Goal: Task Accomplishment & Management: Manage account settings

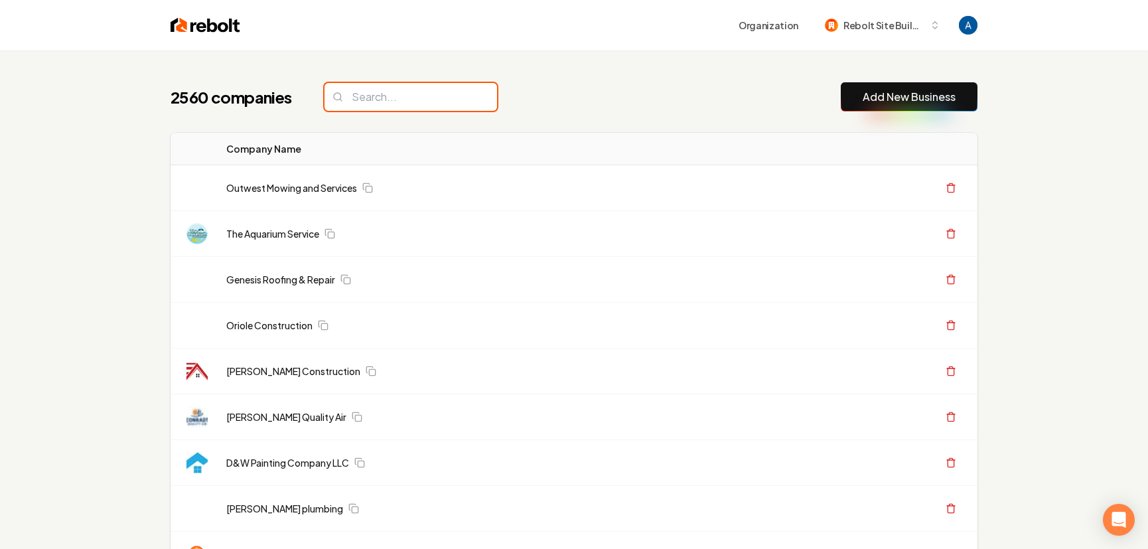
click at [417, 102] on input "search" at bounding box center [410, 97] width 173 height 28
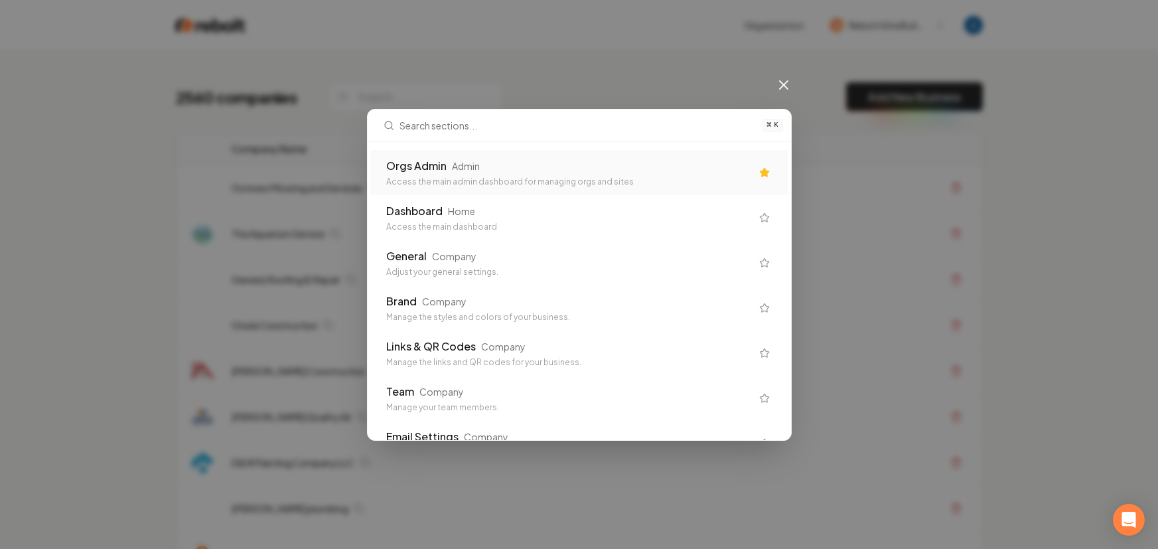
click at [428, 168] on div "Orgs Admin" at bounding box center [416, 166] width 60 height 16
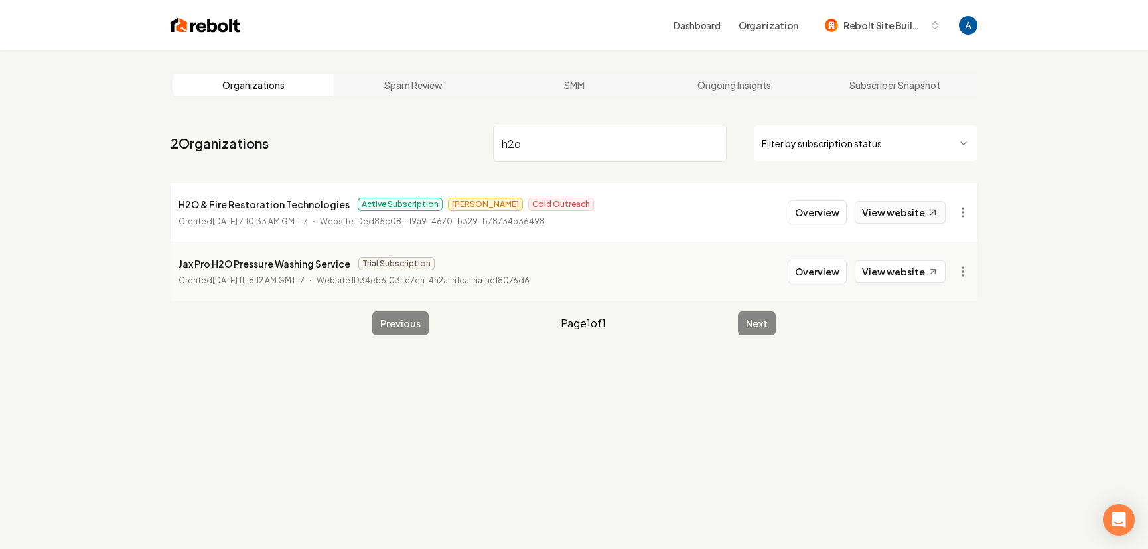
type input "h2o"
click at [884, 214] on link "View website" at bounding box center [900, 212] width 91 height 23
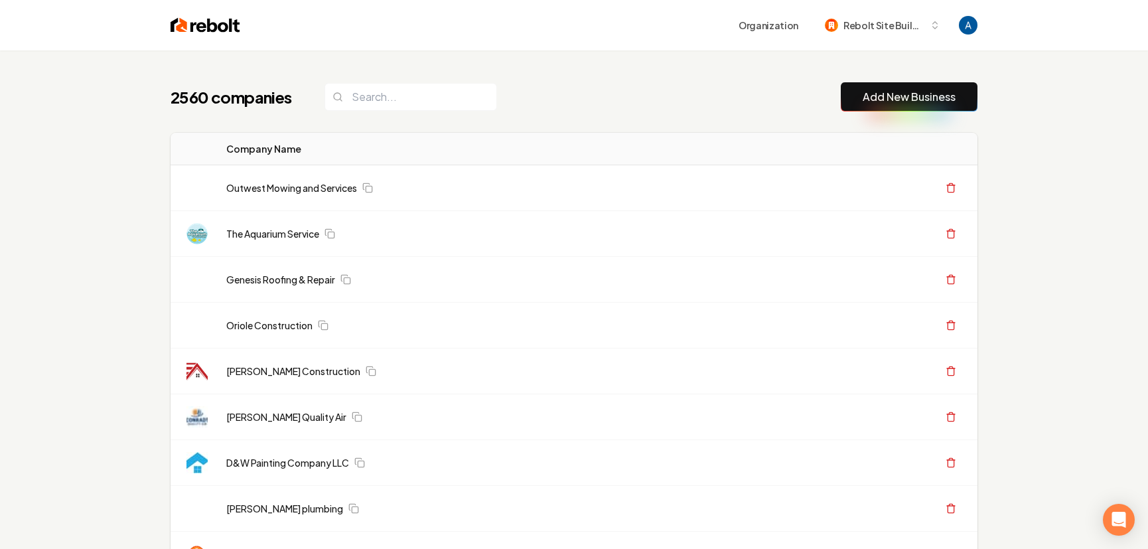
click at [612, 91] on div "2560 companies Add New Business" at bounding box center [574, 96] width 807 height 29
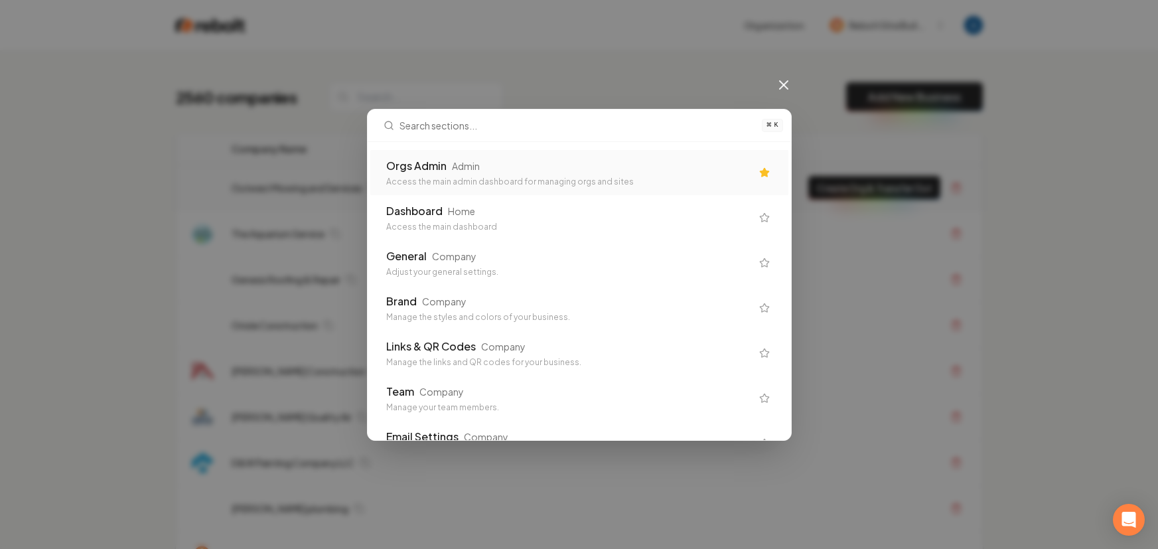
click at [541, 178] on div "Access the main admin dashboard for managing orgs and sites" at bounding box center [568, 181] width 365 height 11
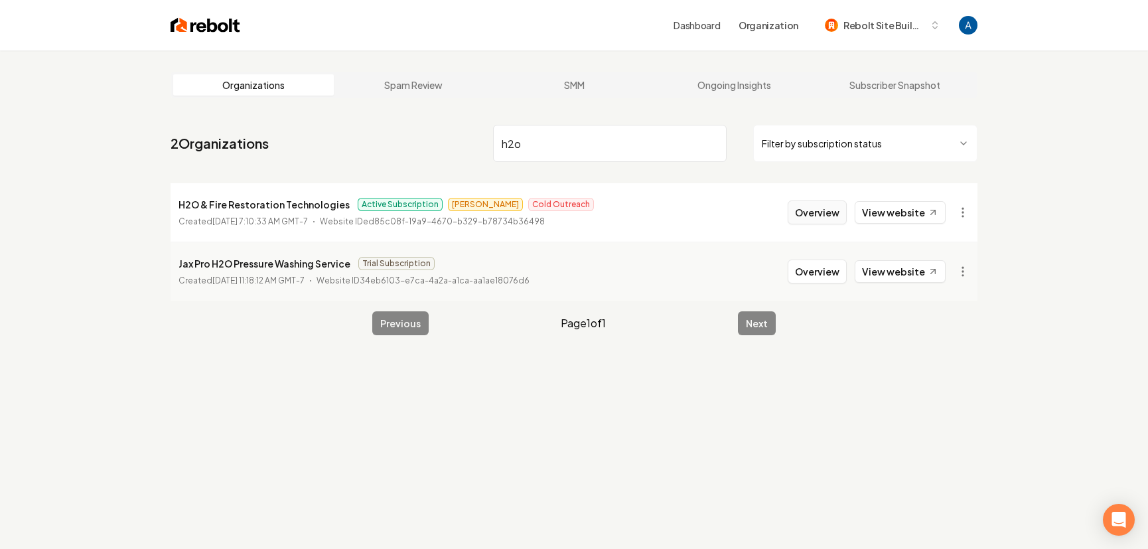
type input "h2o"
click at [808, 212] on button "Overview" at bounding box center [817, 212] width 59 height 24
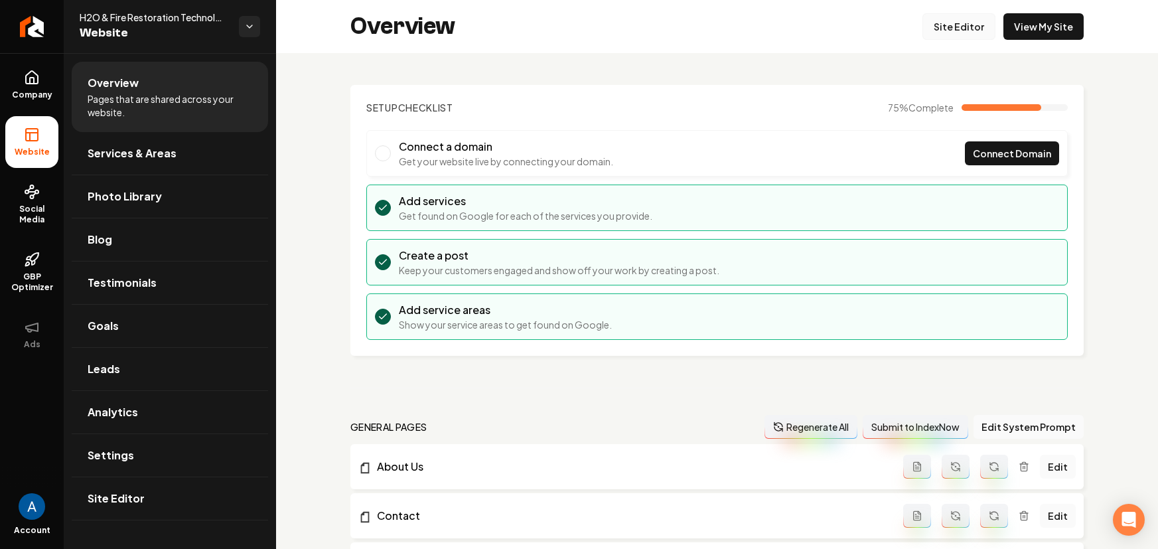
click at [935, 31] on link "Site Editor" at bounding box center [958, 26] width 73 height 27
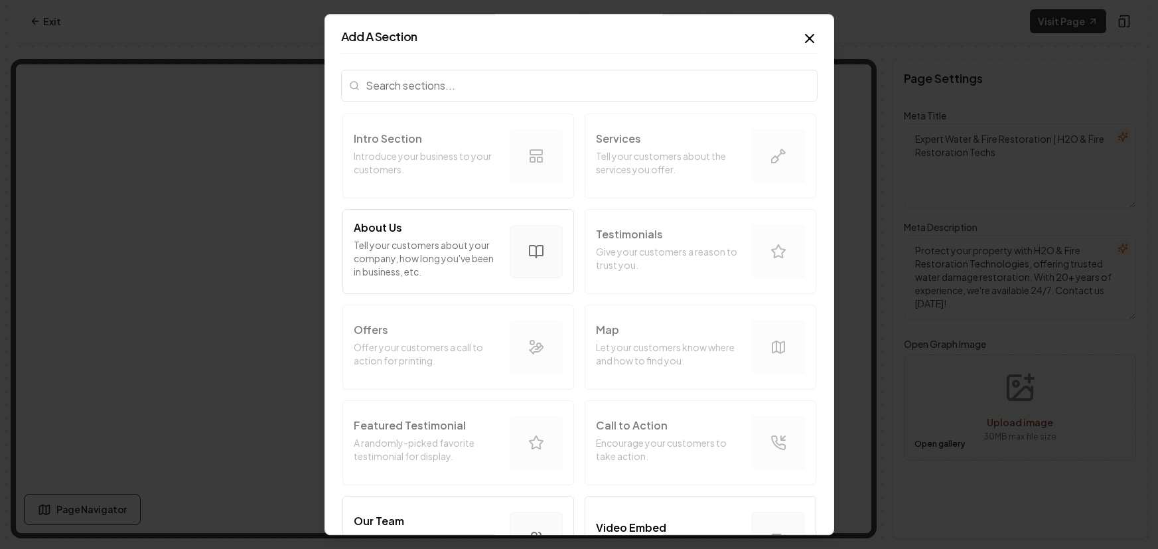
click at [807, 36] on icon "button" at bounding box center [809, 39] width 16 height 16
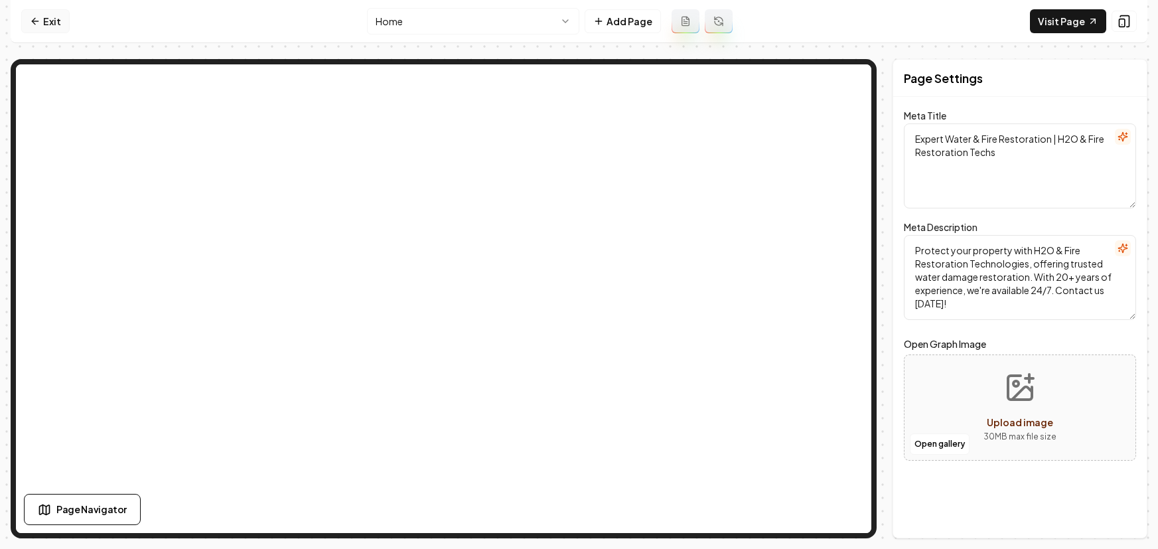
click at [42, 23] on link "Exit" at bounding box center [45, 21] width 48 height 24
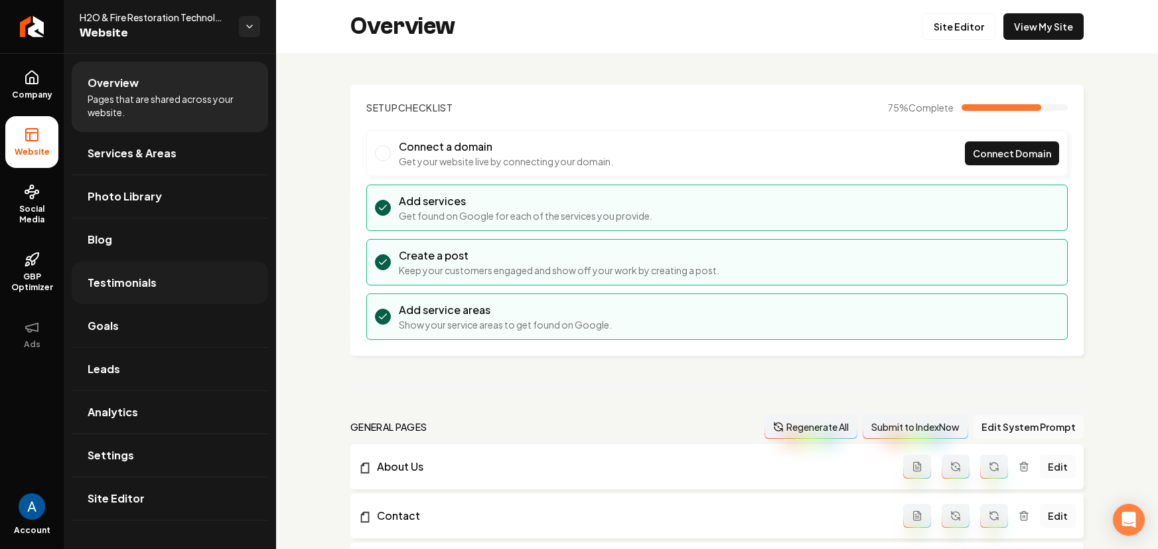
click at [122, 299] on link "Testimonials" at bounding box center [170, 282] width 196 height 42
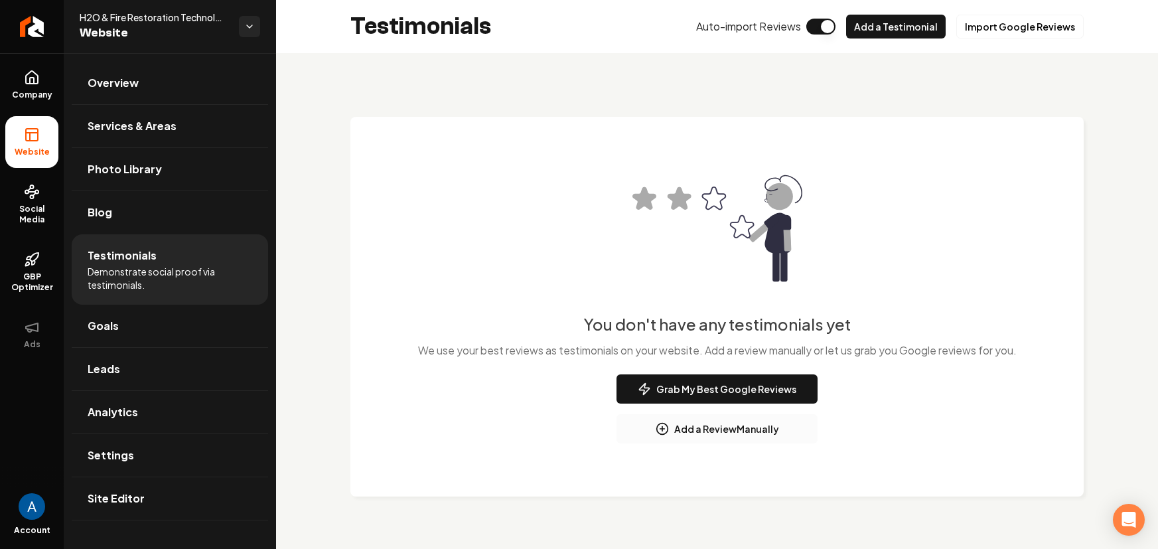
click at [744, 431] on button "Add a Review Manually" at bounding box center [716, 428] width 201 height 29
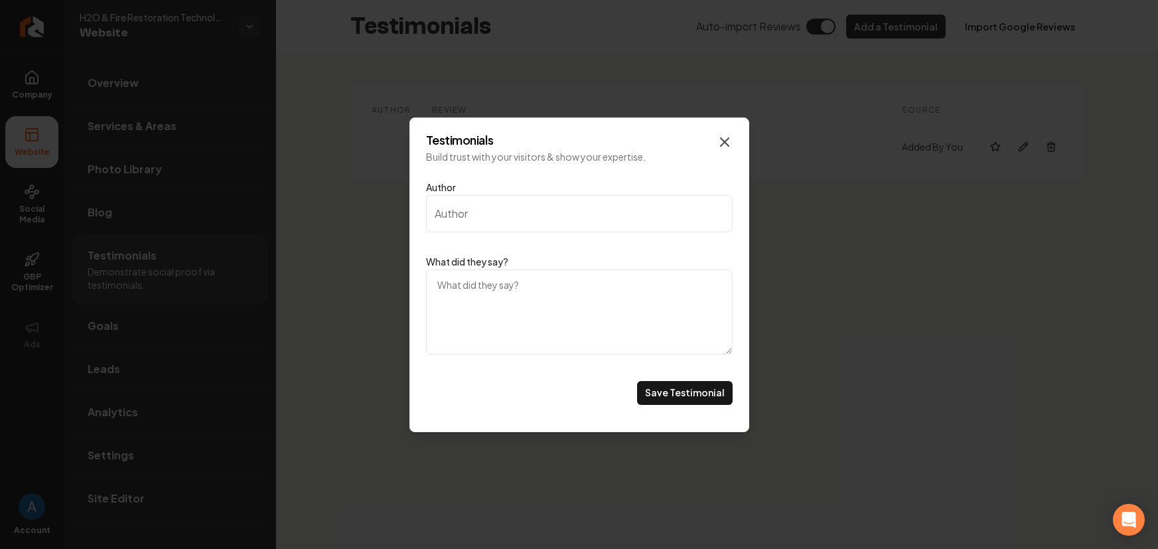
click at [725, 135] on icon "Main content area" at bounding box center [725, 142] width 16 height 16
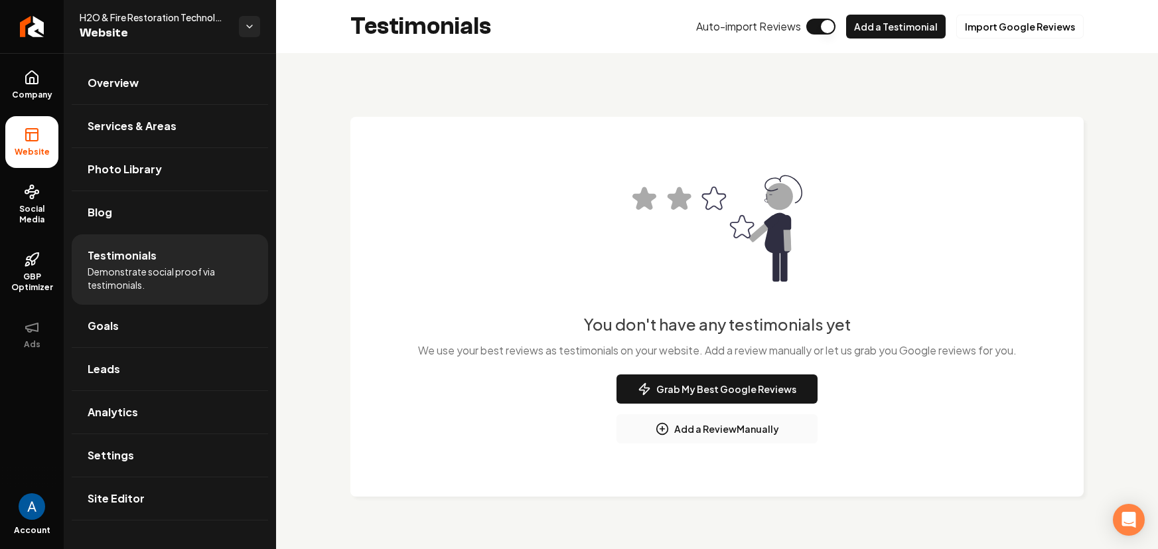
click at [709, 269] on img "Main content area" at bounding box center [717, 228] width 170 height 170
click at [713, 220] on img "Main content area" at bounding box center [717, 228] width 170 height 170
